Goal: Task Accomplishment & Management: Complete application form

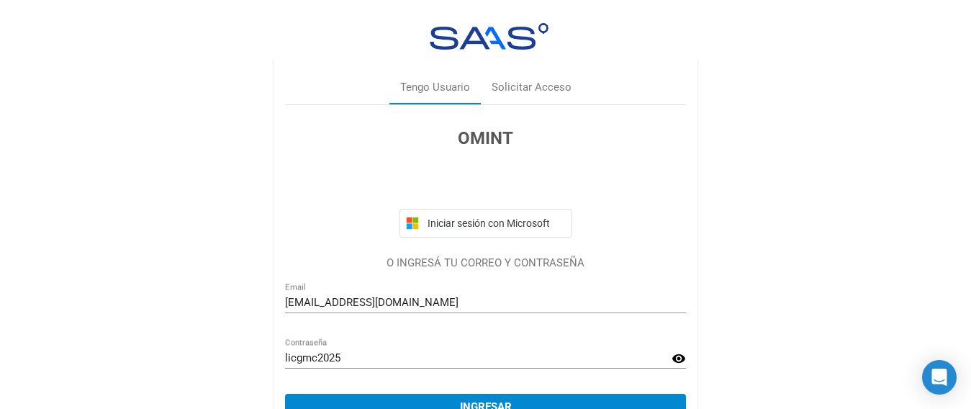
scroll to position [73, 0]
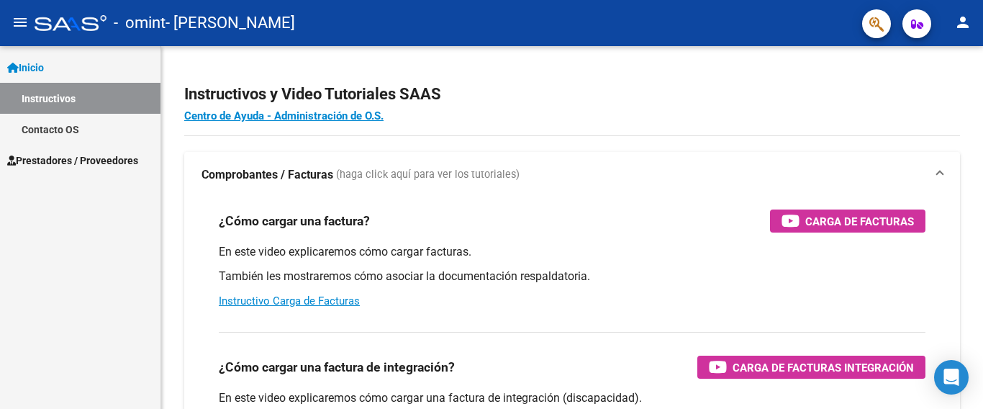
click at [109, 163] on span "Prestadores / Proveedores" at bounding box center [72, 161] width 131 height 16
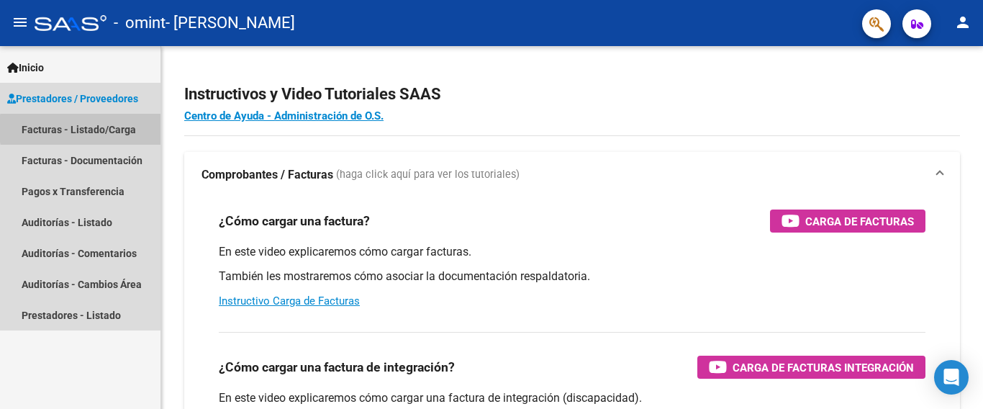
click at [125, 128] on link "Facturas - Listado/Carga" at bounding box center [80, 129] width 161 height 31
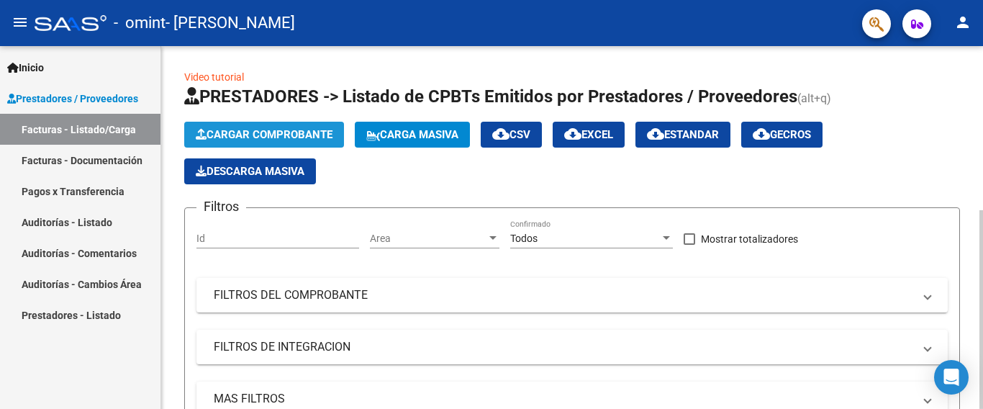
click at [273, 131] on span "Cargar Comprobante" at bounding box center [264, 134] width 137 height 13
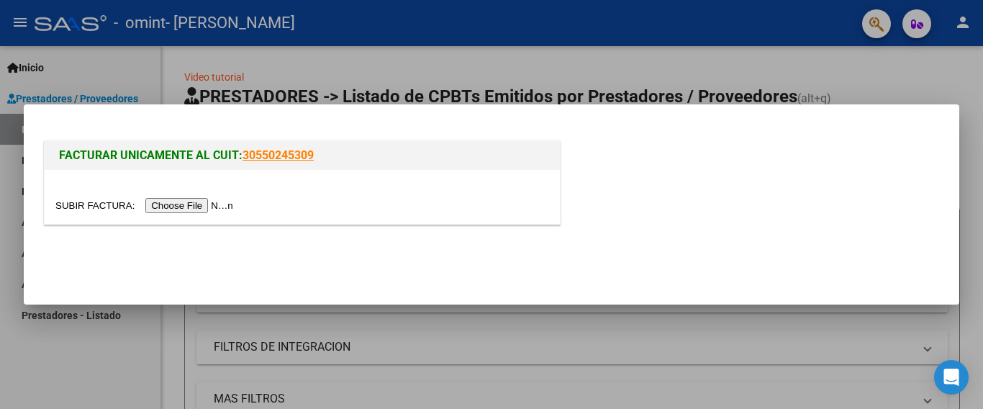
click at [193, 202] on input "file" at bounding box center [146, 205] width 182 height 15
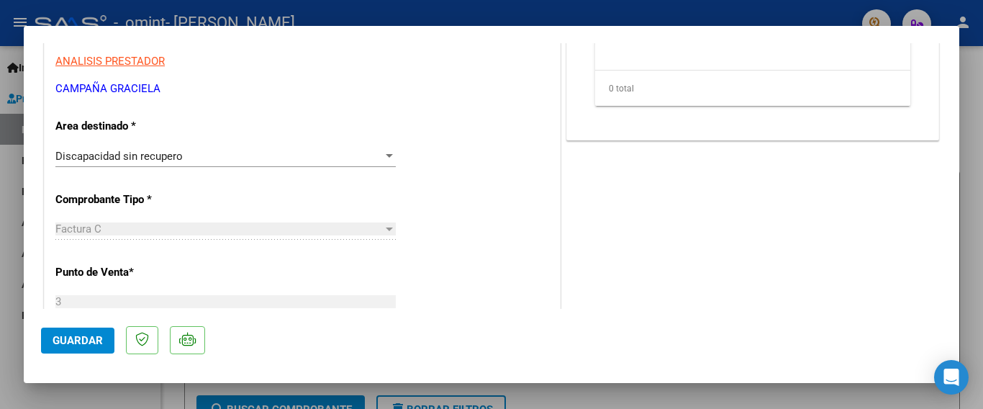
scroll to position [219, 0]
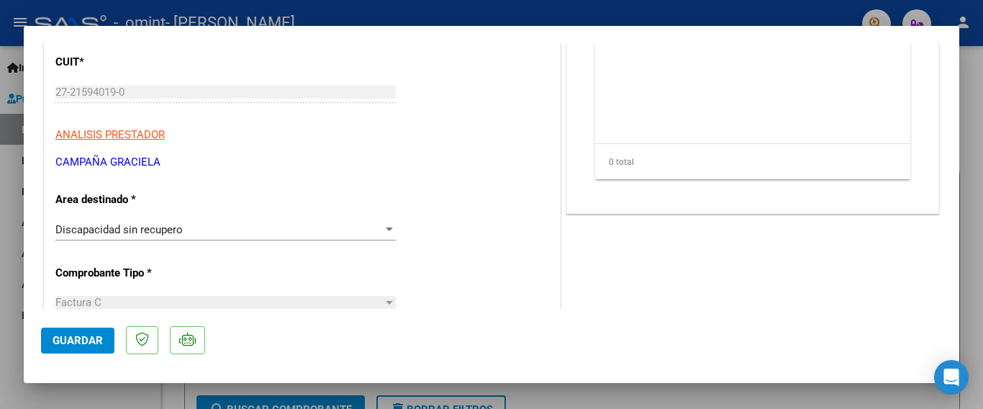
click at [383, 227] on div at bounding box center [389, 230] width 13 height 12
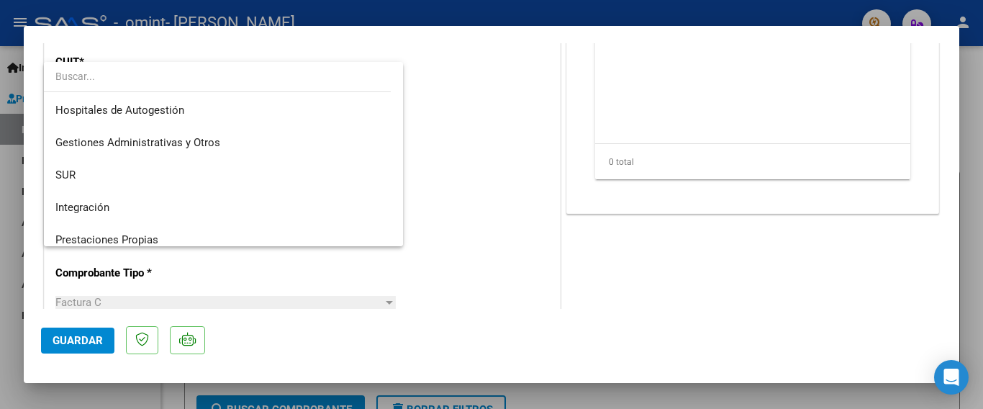
scroll to position [107, 0]
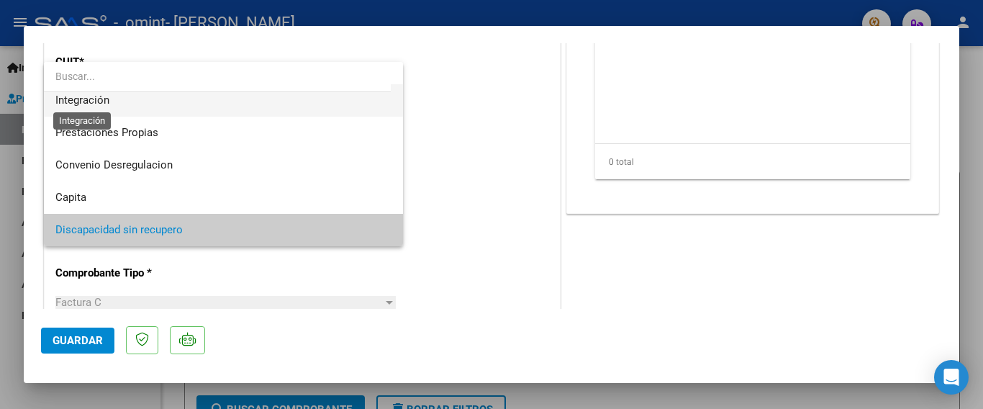
click at [84, 96] on span "Integración" at bounding box center [82, 100] width 54 height 13
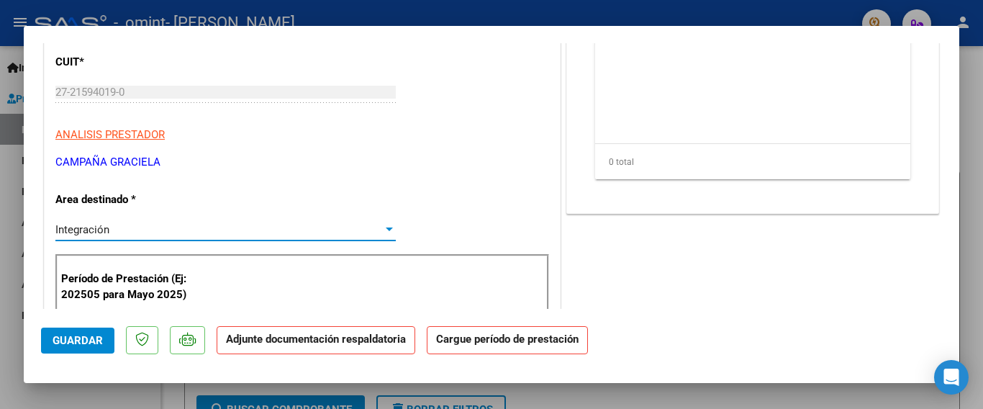
scroll to position [363, 0]
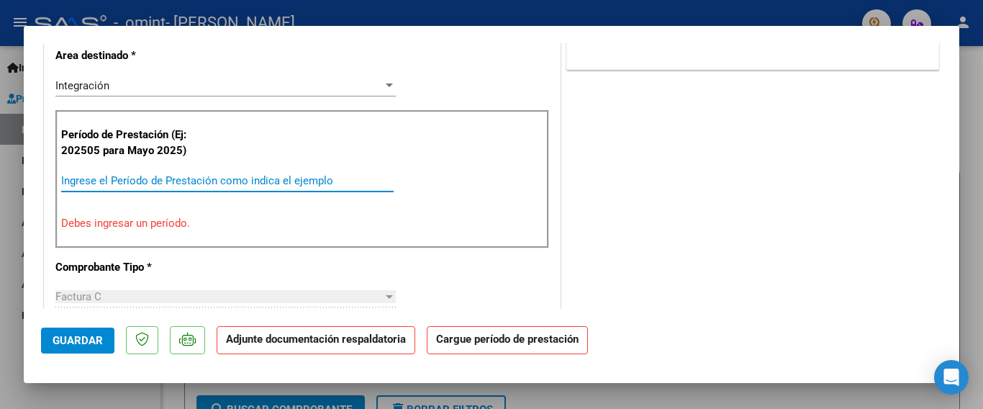
click at [126, 186] on input "Ingrese el Período de Prestación como indica el ejemplo" at bounding box center [227, 180] width 333 height 13
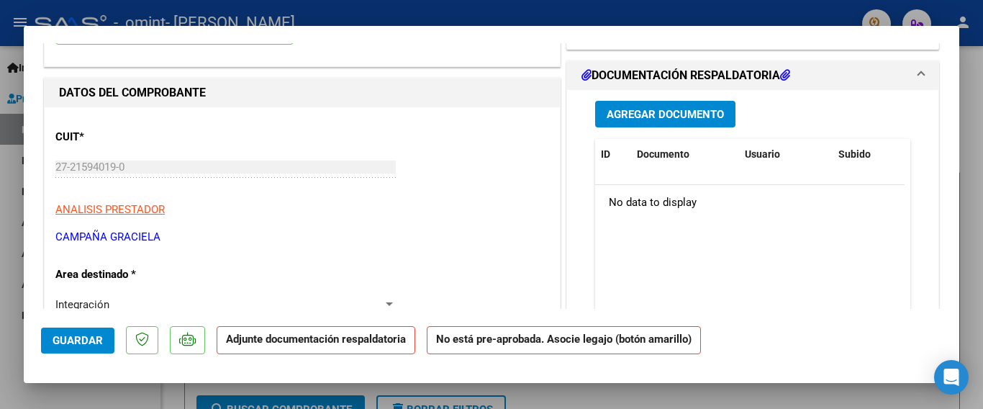
scroll to position [0, 0]
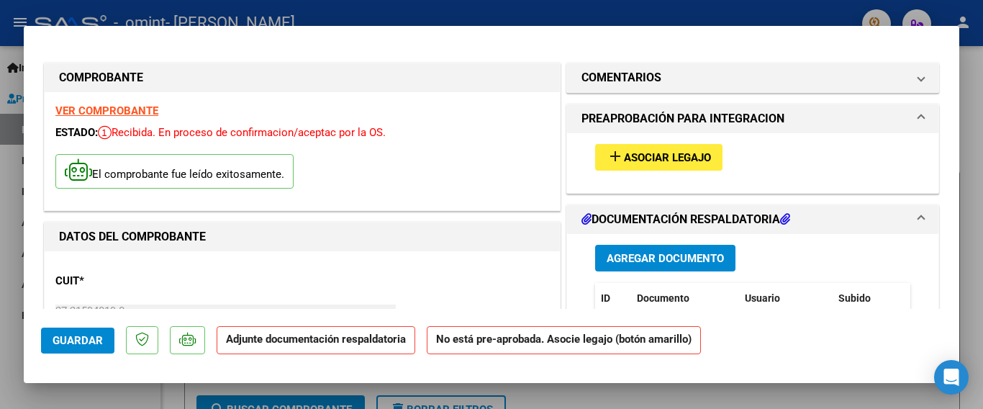
type input "202507"
click at [639, 159] on span "Asociar Legajo" at bounding box center [667, 157] width 87 height 13
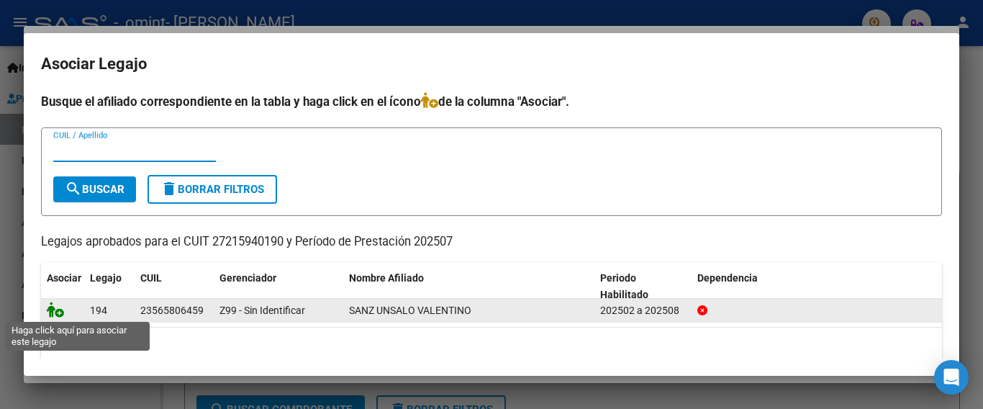
click at [58, 310] on icon at bounding box center [55, 310] width 17 height 16
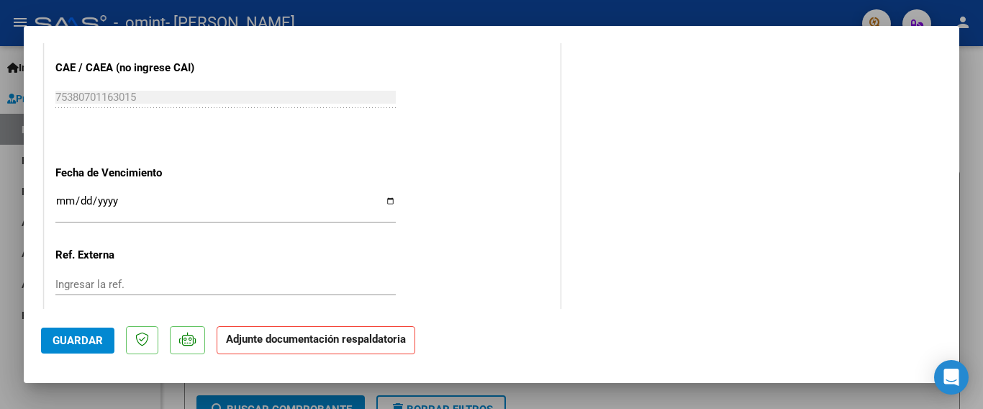
scroll to position [1005, 0]
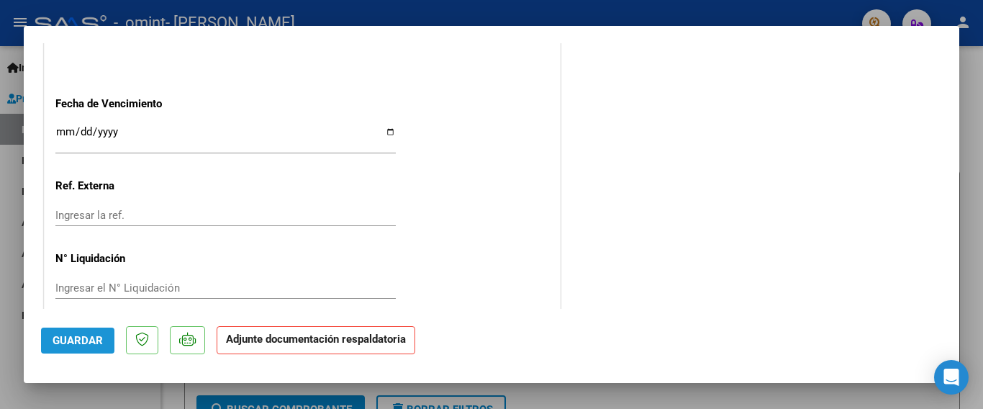
click at [87, 340] on span "Guardar" at bounding box center [78, 340] width 50 height 13
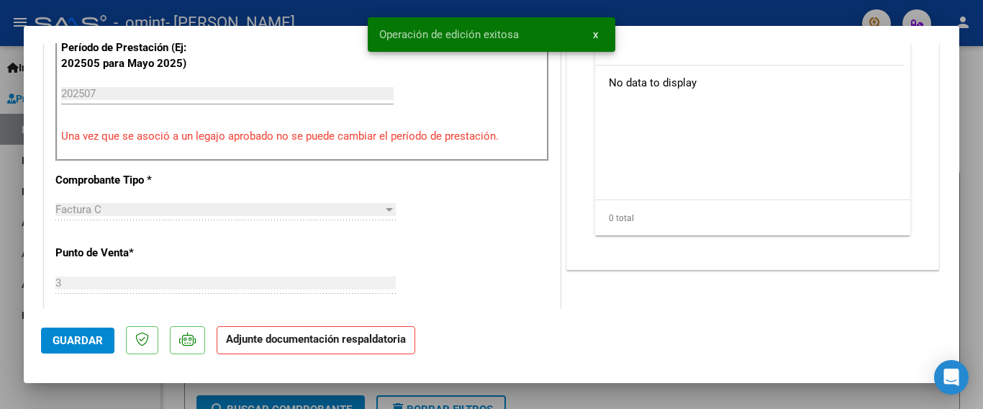
scroll to position [285, 0]
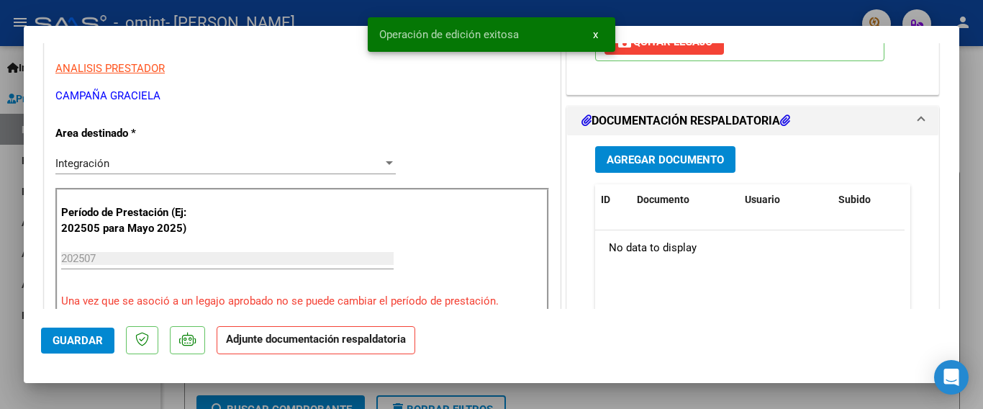
click at [624, 158] on span "Agregar Documento" at bounding box center [665, 159] width 117 height 13
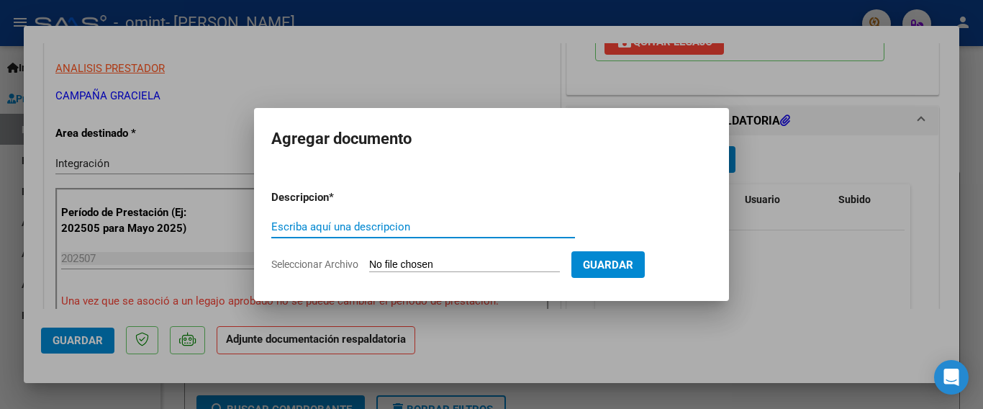
click at [463, 231] on input "Escriba aquí una descripcion" at bounding box center [423, 226] width 304 height 13
type input "p"
type input "Planilla [DATE] VSU"
click at [329, 266] on span "Seleccionar Archivo" at bounding box center [314, 264] width 87 height 12
click at [369, 266] on input "Seleccionar Archivo" at bounding box center [464, 265] width 191 height 14
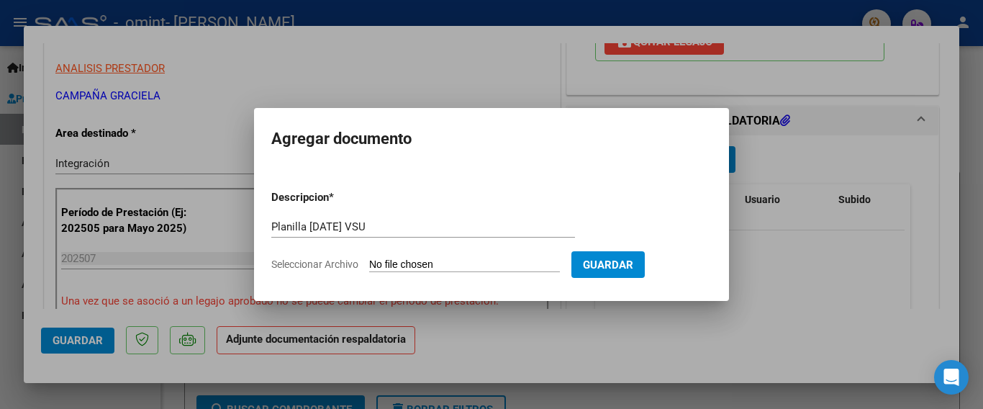
type input "C:\fakepath\planilla [DATE] VSUpdf.pdf"
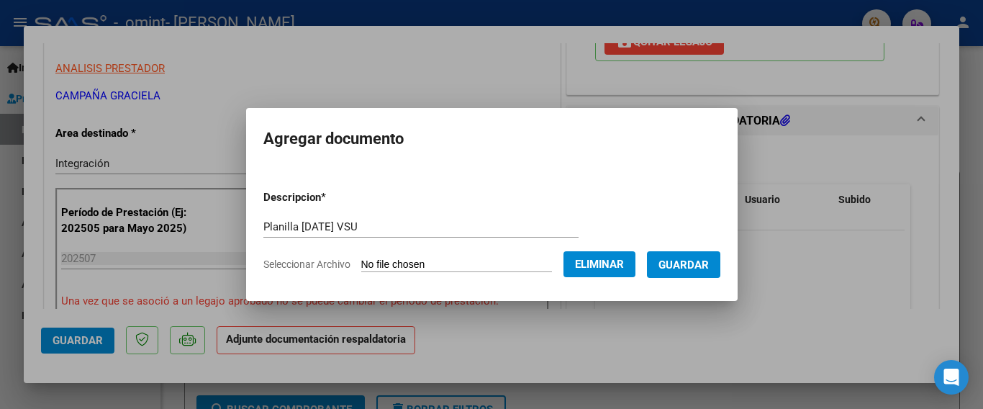
click at [621, 264] on span "Eliminar" at bounding box center [599, 264] width 49 height 13
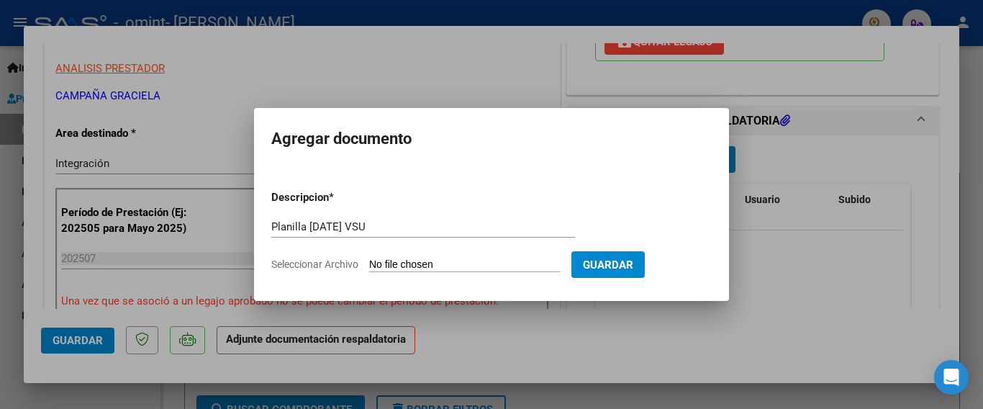
click at [293, 268] on span "Seleccionar Archivo" at bounding box center [314, 264] width 87 height 12
click at [369, 268] on input "Seleccionar Archivo" at bounding box center [464, 265] width 191 height 14
type input "C:\fakepath\VSU planilla [DATE].pdf"
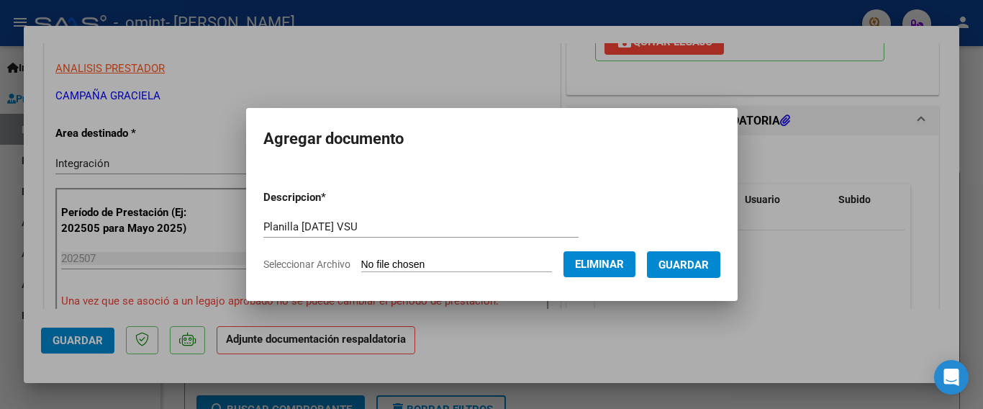
click at [683, 266] on span "Guardar" at bounding box center [684, 264] width 50 height 13
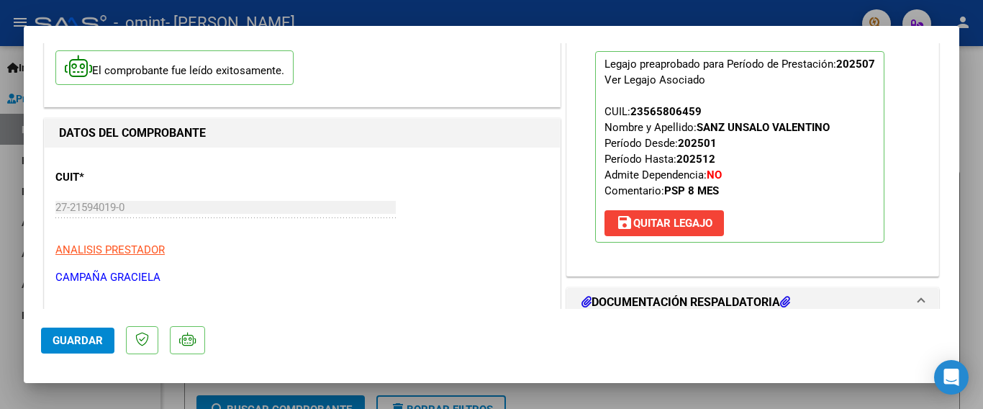
scroll to position [0, 0]
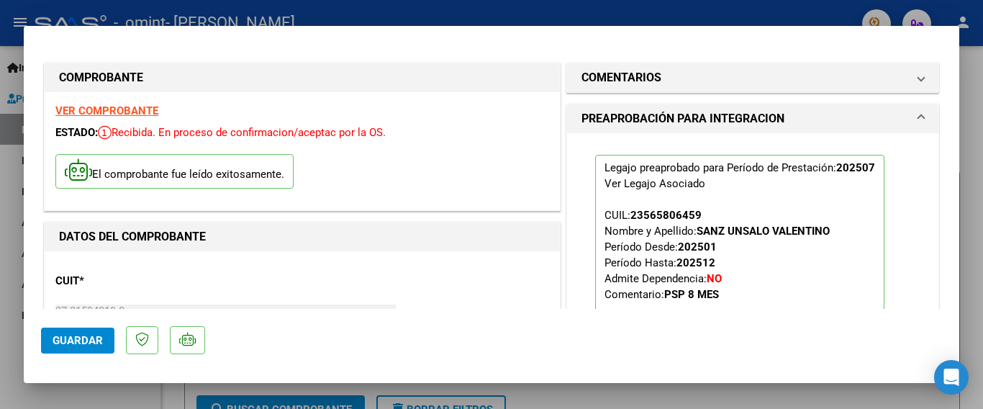
click at [729, 10] on div at bounding box center [491, 204] width 983 height 409
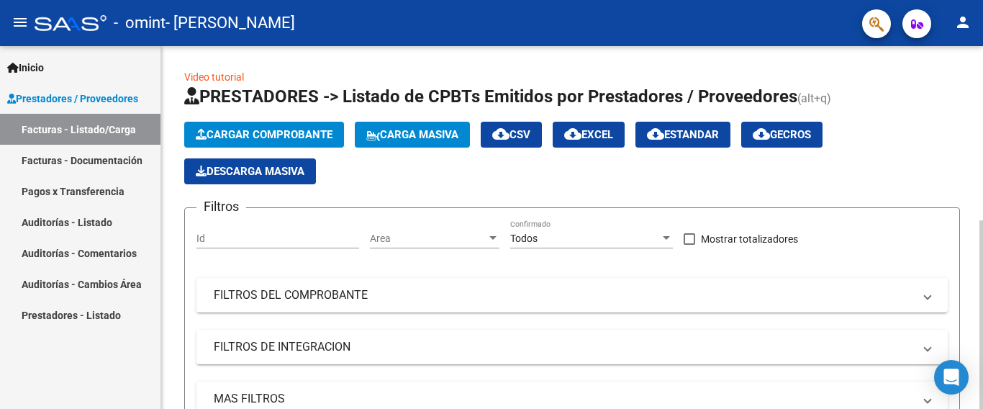
click at [299, 130] on span "Cargar Comprobante" at bounding box center [264, 134] width 137 height 13
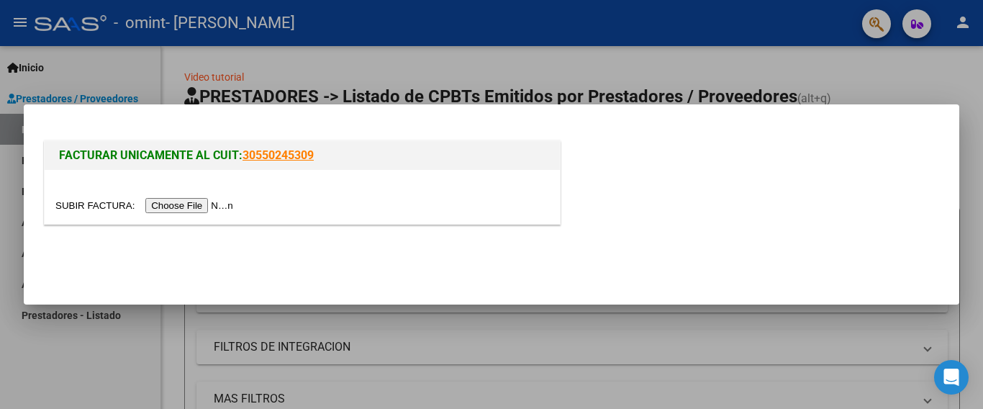
click at [214, 201] on input "file" at bounding box center [146, 205] width 182 height 15
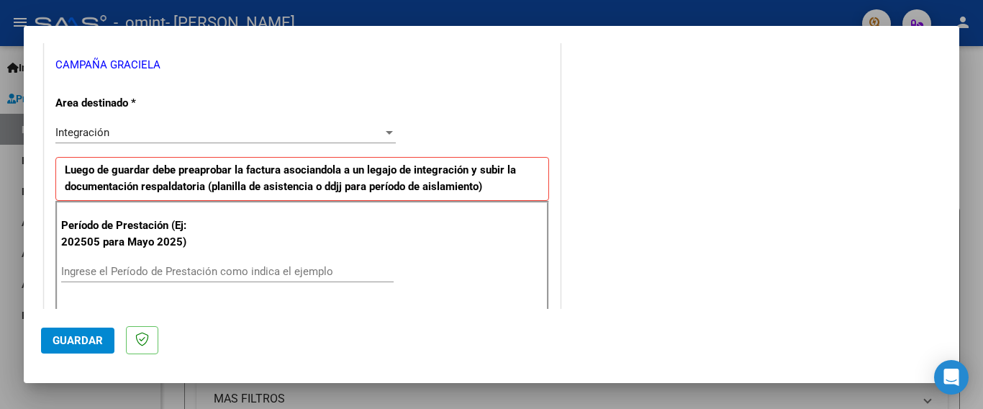
scroll to position [432, 0]
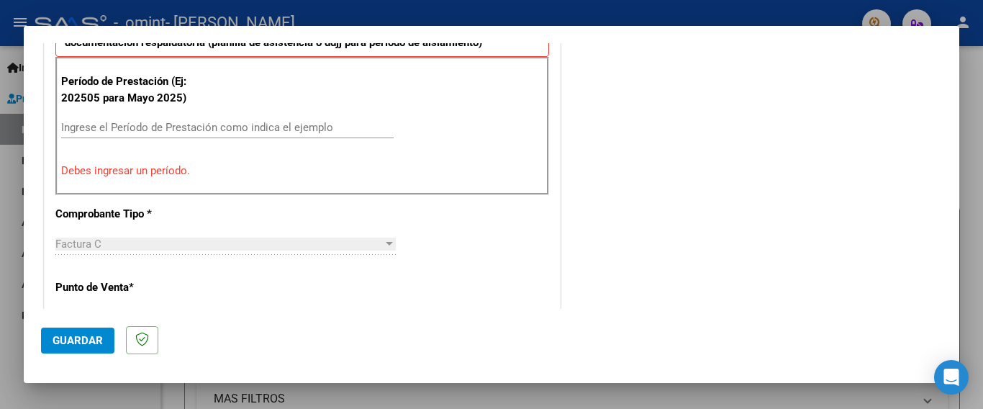
click at [248, 127] on input "Ingrese el Período de Prestación como indica el ejemplo" at bounding box center [227, 127] width 333 height 13
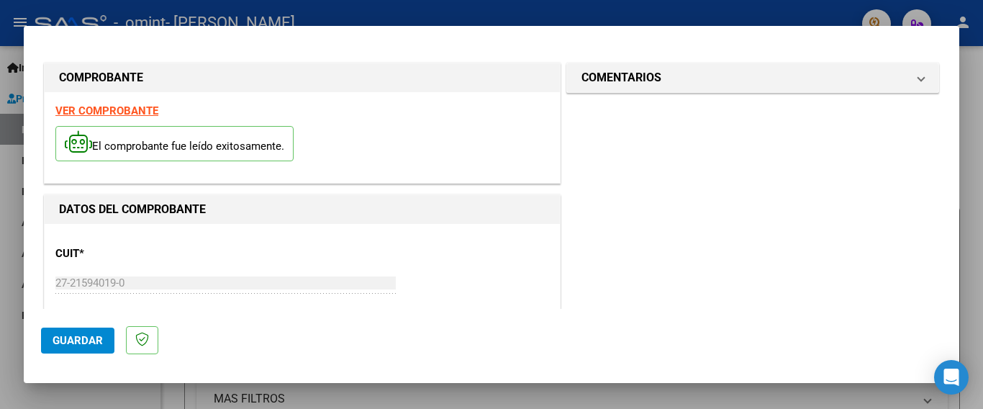
scroll to position [72, 0]
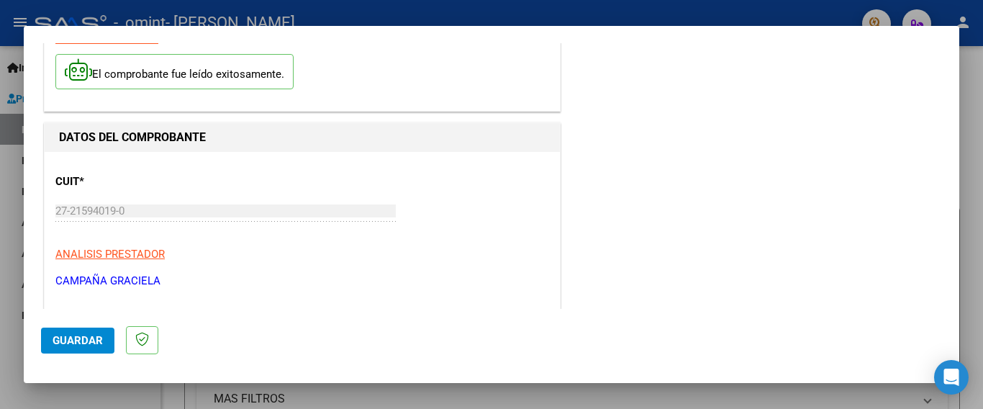
type input "202506"
click at [86, 343] on span "Guardar" at bounding box center [78, 340] width 50 height 13
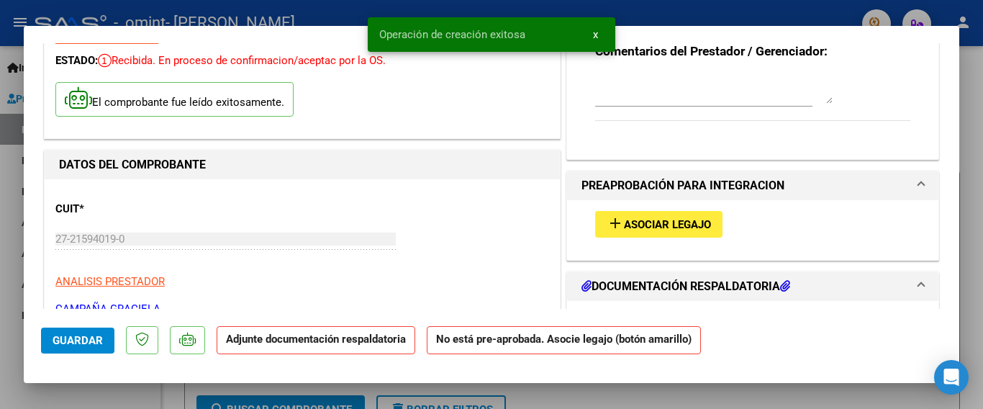
scroll to position [0, 0]
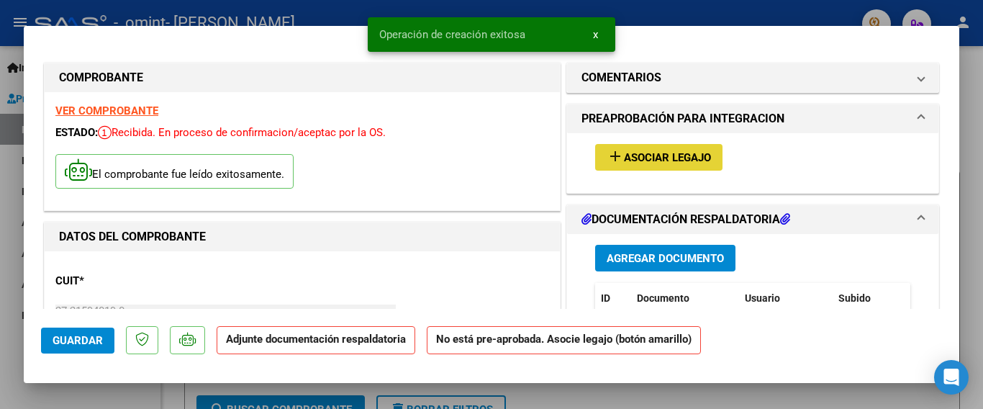
click at [685, 163] on button "add Asociar Legajo" at bounding box center [658, 157] width 127 height 27
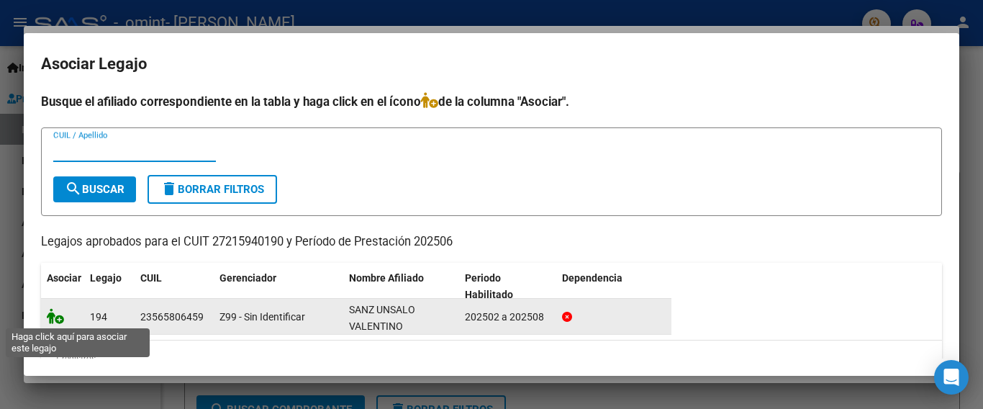
click at [56, 320] on icon at bounding box center [55, 316] width 17 height 16
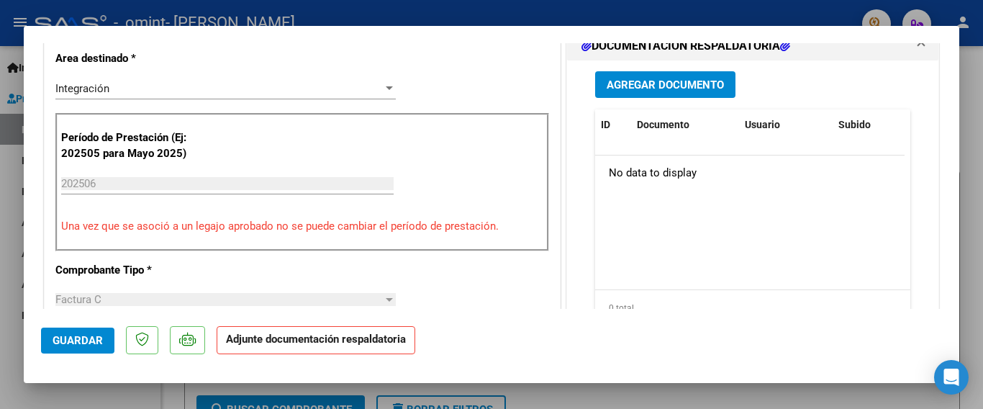
scroll to position [648, 0]
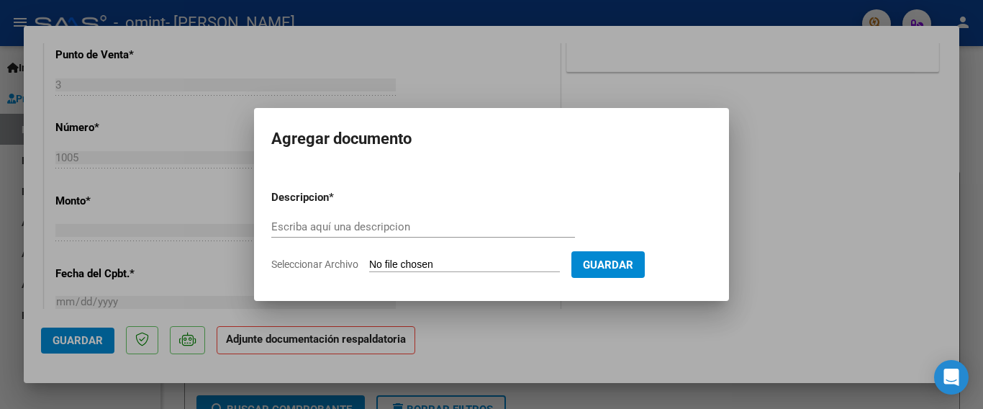
scroll to position [216, 0]
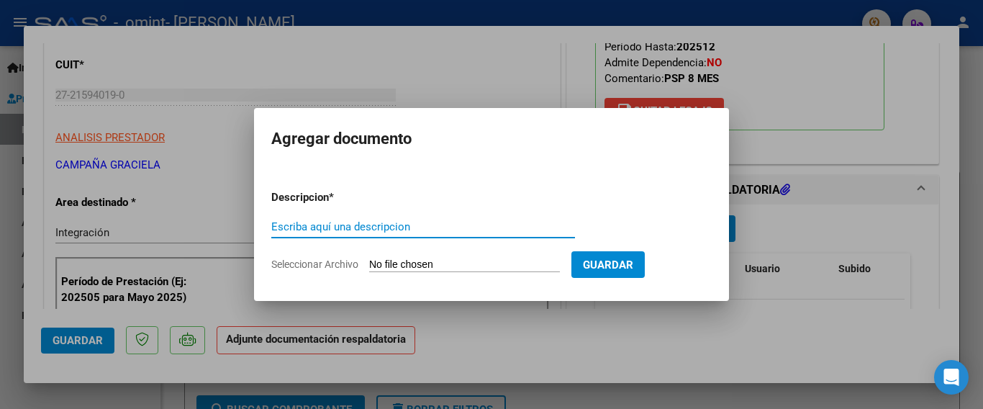
click at [374, 228] on input "Escriba aquí una descripcion" at bounding box center [423, 226] width 304 height 13
click at [378, 228] on input "Pla" at bounding box center [423, 226] width 304 height 13
drag, startPoint x: 378, startPoint y: 228, endPoint x: 323, endPoint y: 230, distance: 55.5
click at [323, 228] on input "Pla" at bounding box center [423, 226] width 304 height 13
type input "Planilla [DATE] VSU"
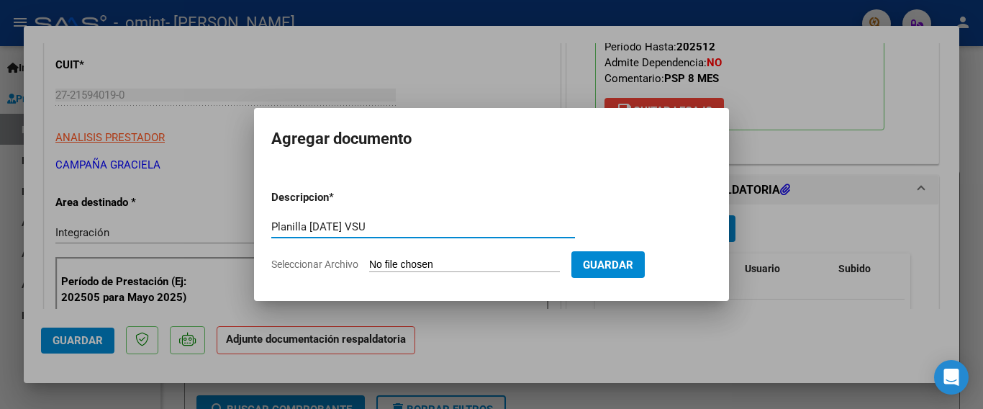
click at [353, 263] on span "Seleccionar Archivo" at bounding box center [314, 264] width 87 height 12
click at [369, 263] on input "Seleccionar Archivo" at bounding box center [464, 265] width 191 height 14
type input "C:\fakepath\planilla [DATE] VSU.pdf"
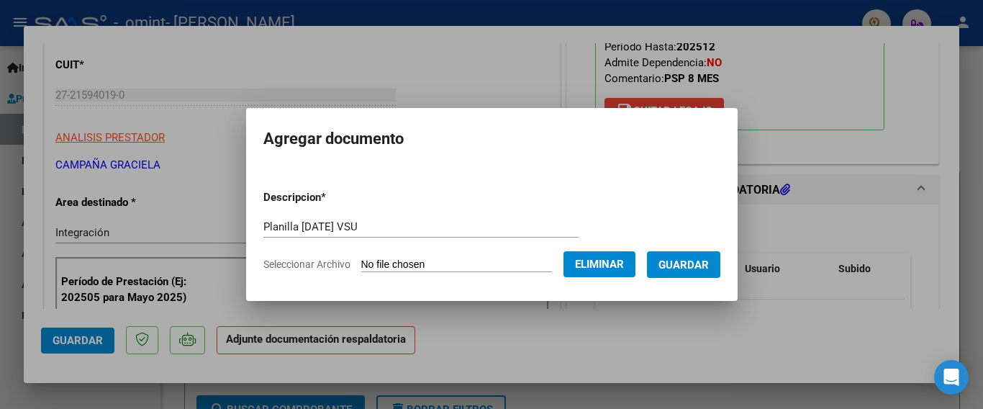
click at [721, 266] on button "Guardar" at bounding box center [683, 264] width 73 height 27
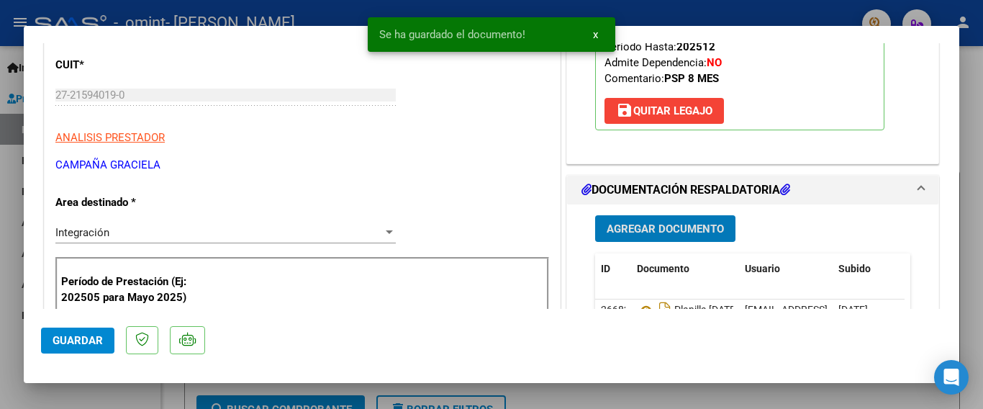
scroll to position [0, 0]
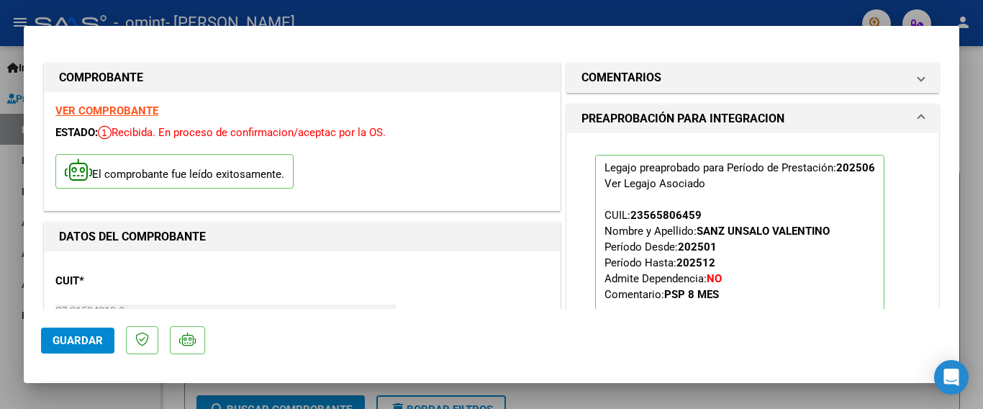
click at [775, 22] on div at bounding box center [491, 204] width 983 height 409
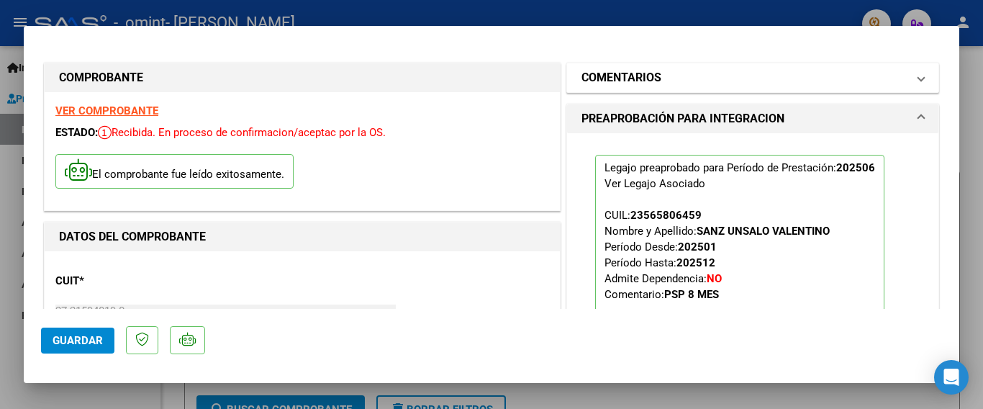
type input "$ 0,00"
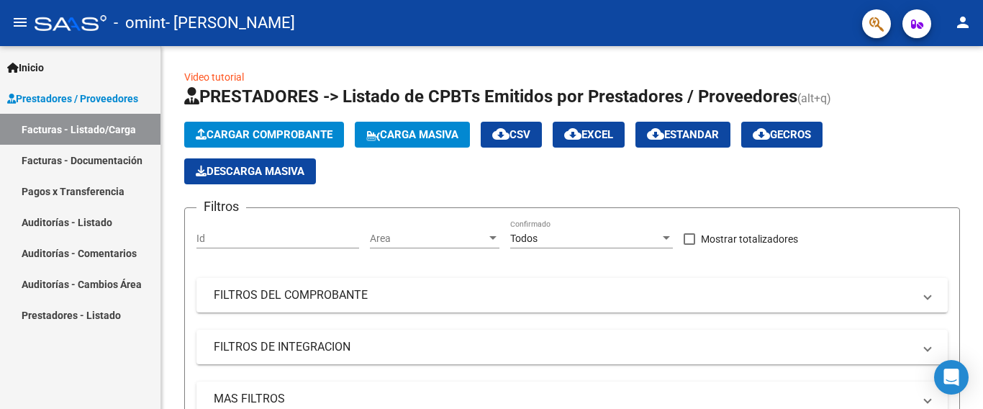
click at [84, 161] on link "Facturas - Documentación" at bounding box center [80, 160] width 161 height 31
